Goal: Task Accomplishment & Management: Manage account settings

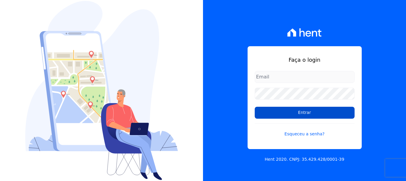
type input "[EMAIL_ADDRESS][DOMAIN_NAME]"
click at [310, 112] on input "Entrar" at bounding box center [305, 113] width 100 height 12
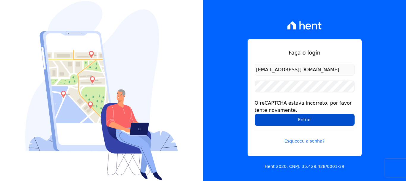
click at [304, 118] on input "Entrar" at bounding box center [305, 120] width 100 height 12
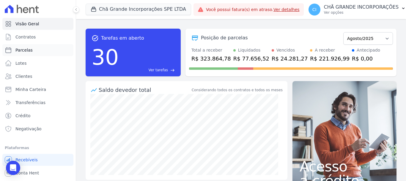
click at [24, 49] on span "Parcelas" at bounding box center [23, 50] width 17 height 6
select select
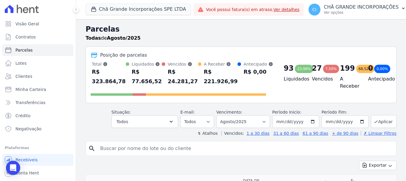
click at [107, 149] on input "search" at bounding box center [246, 148] width 298 height 12
click at [98, 108] on div "Situação: Agendado Em Aberto Pago Processando Cancelado Vencido Transferindo De…" at bounding box center [241, 117] width 311 height 21
click at [116, 148] on input "search" at bounding box center [246, 148] width 298 height 12
click at [102, 149] on input "search" at bounding box center [246, 148] width 298 height 12
click at [106, 148] on input "search" at bounding box center [246, 148] width 298 height 12
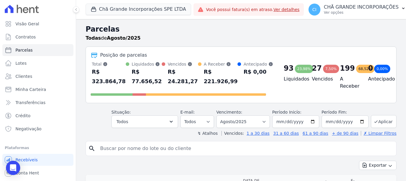
click at [112, 148] on input "search" at bounding box center [246, 148] width 298 height 12
click at [111, 149] on input "search" at bounding box center [246, 148] width 298 height 12
click at [108, 149] on input "search" at bounding box center [246, 148] width 298 height 12
type input "RAFAELA RIBEIRO MACHADO"
select select
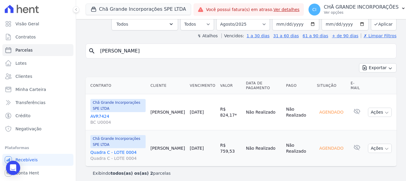
scroll to position [41, 0]
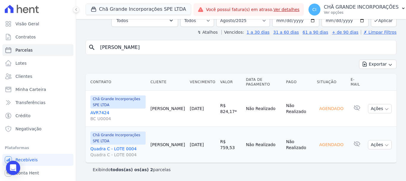
click at [105, 148] on link "Quadra C - LOTE 0004 Quadra C - LOTE 0004" at bounding box center [117, 152] width 55 height 12
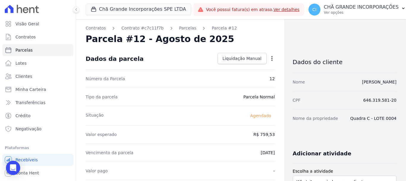
select select
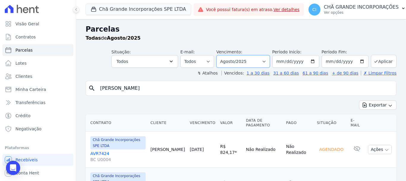
click at [265, 61] on select "Filtrar por período ──────── Todos os meses Outubro/2019 Novembro/2019 Dezembro…" at bounding box center [244, 61] width 54 height 12
click at [180, 98] on div "search RAFAELA RIBEIRO MACHADO Exportar Exportar PDF Exportar CSV Contrato Clie…" at bounding box center [241, 149] width 311 height 136
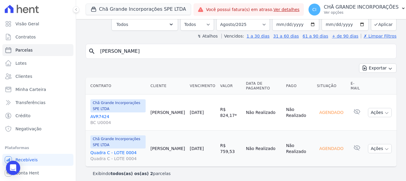
scroll to position [41, 0]
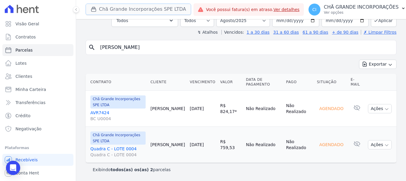
click at [116, 8] on button "Chã Grande Incorporações SPE LTDA" at bounding box center [139, 9] width 106 height 11
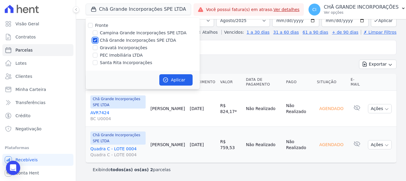
click at [96, 40] on input "Chã Grande Incorporações SPE LTDA" at bounding box center [95, 40] width 5 height 5
checkbox input "false"
click at [94, 34] on input "Campina Grande Incorporações SPE LTDA" at bounding box center [95, 32] width 5 height 5
checkbox input "true"
click at [187, 77] on button "Aplicar" at bounding box center [175, 79] width 33 height 11
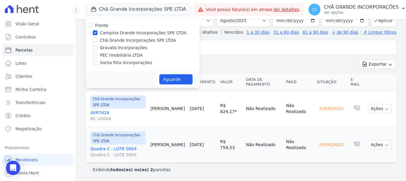
select select
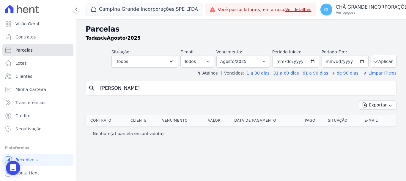
click at [22, 51] on span "Parcelas" at bounding box center [23, 50] width 17 height 6
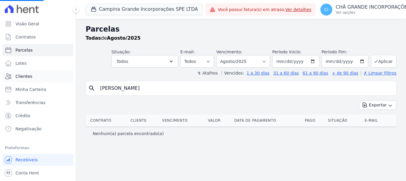
select select
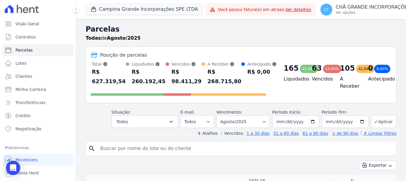
click at [120, 150] on input "search" at bounding box center [246, 148] width 298 height 12
paste input "Jacó Moreira Maciel"
type input "Jacó Moreira Maciel"
select select
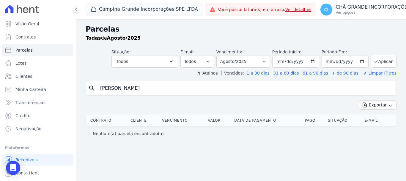
click at [148, 89] on input "Jacó Moreira Maciel" at bounding box center [246, 88] width 298 height 12
type input "Jaco"
select select
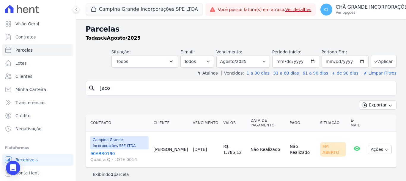
click at [106, 152] on link "90ARR0190 Quadra Q - LOTE 0014" at bounding box center [119, 156] width 58 height 12
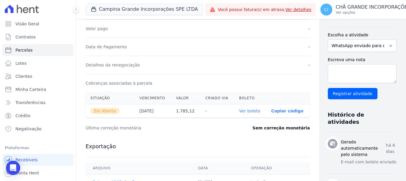
scroll to position [149, 0]
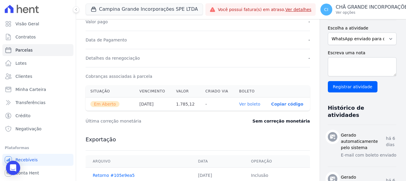
click at [240, 104] on link "Ver boleto" at bounding box center [250, 103] width 21 height 5
